Goal: Task Accomplishment & Management: Complete application form

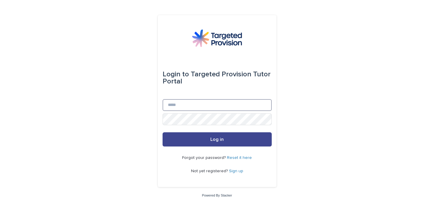
type input "**********"
click at [221, 135] on button "Log in" at bounding box center [216, 140] width 109 height 14
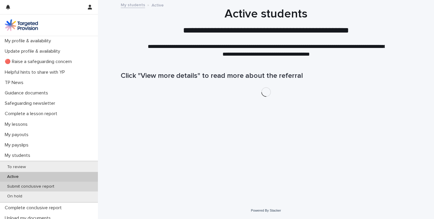
click at [44, 185] on p "Submit conclusive report" at bounding box center [30, 186] width 57 height 5
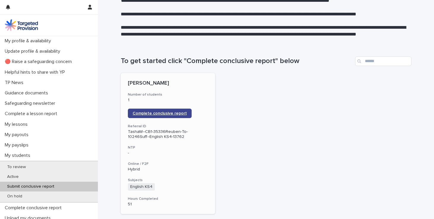
scroll to position [37, 0]
